Goal: Task Accomplishment & Management: Complete application form

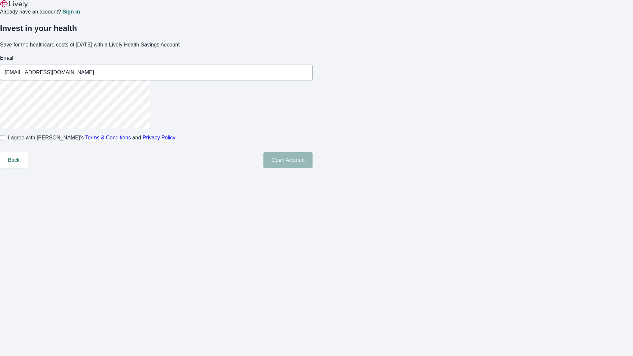
click at [5, 140] on input "I agree with Lively’s Terms & Conditions and Privacy Policy" at bounding box center [2, 137] width 5 height 5
checkbox input "true"
click at [313, 168] on button "Open Account" at bounding box center [288, 160] width 49 height 16
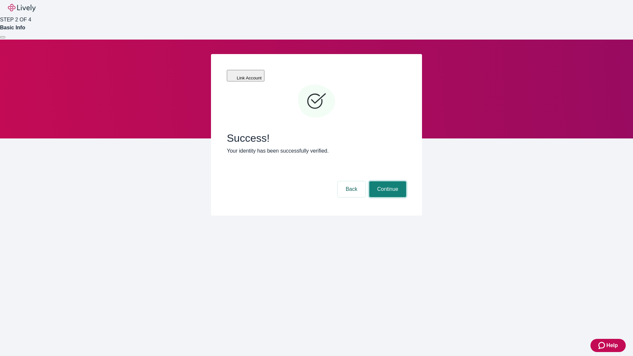
click at [387, 181] on button "Continue" at bounding box center [387, 189] width 37 height 16
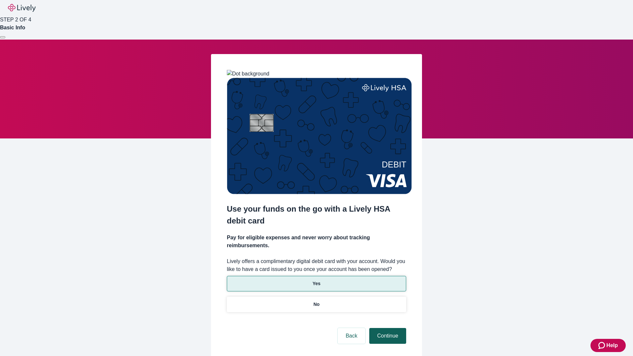
click at [316, 280] on p "Yes" at bounding box center [317, 283] width 8 height 7
click at [387, 328] on button "Continue" at bounding box center [387, 336] width 37 height 16
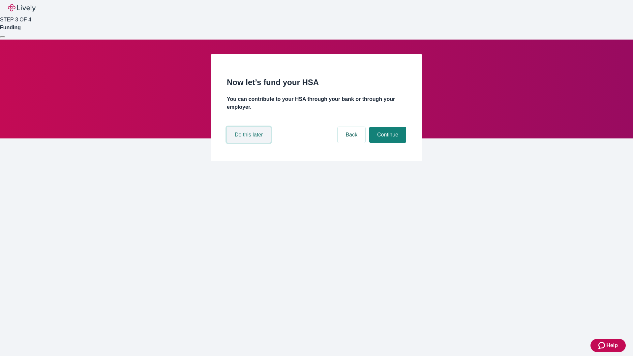
click at [250, 143] on button "Do this later" at bounding box center [249, 135] width 44 height 16
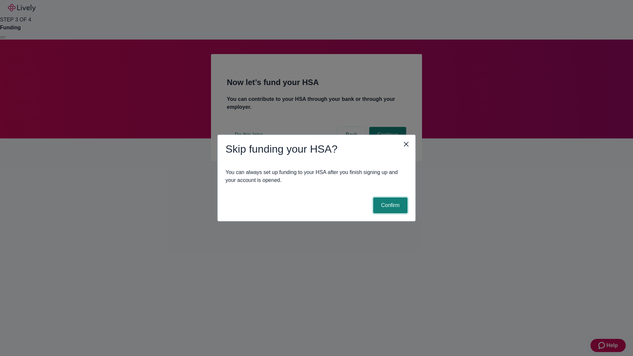
click at [390, 205] on button "Confirm" at bounding box center [390, 206] width 34 height 16
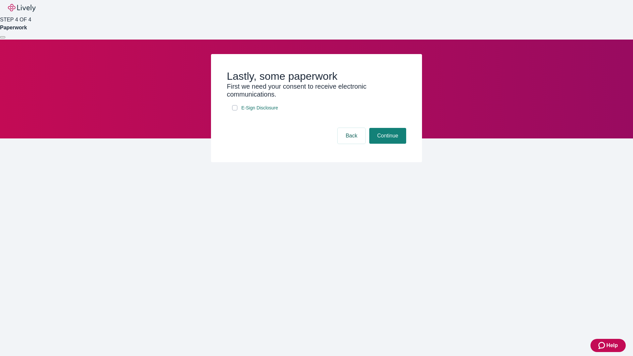
click at [235, 110] on input "E-Sign Disclosure" at bounding box center [234, 107] width 5 height 5
checkbox input "true"
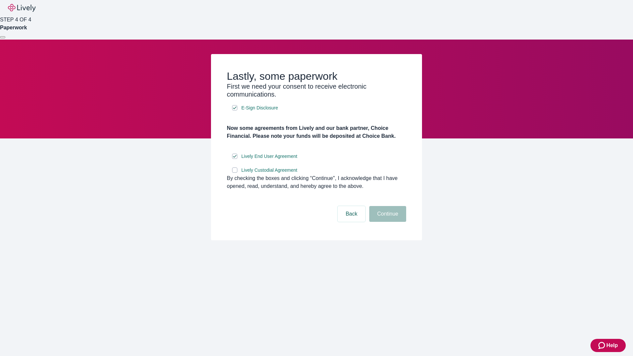
click at [235, 173] on input "Lively Custodial Agreement" at bounding box center [234, 170] width 5 height 5
checkbox input "true"
click at [387, 222] on button "Continue" at bounding box center [387, 214] width 37 height 16
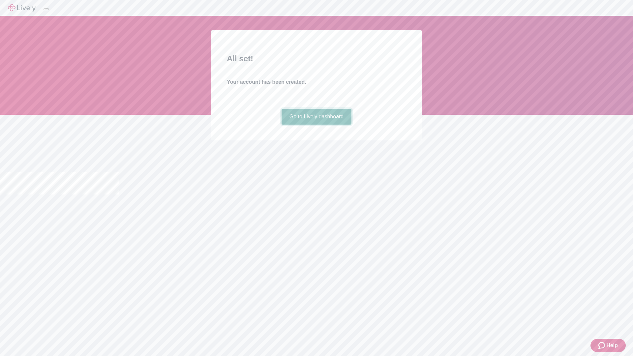
click at [316, 125] on link "Go to Lively dashboard" at bounding box center [317, 117] width 70 height 16
